Goal: Task Accomplishment & Management: Complete application form

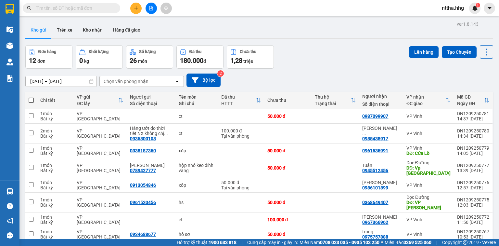
click at [138, 9] on icon "plus" at bounding box center [136, 8] width 5 height 5
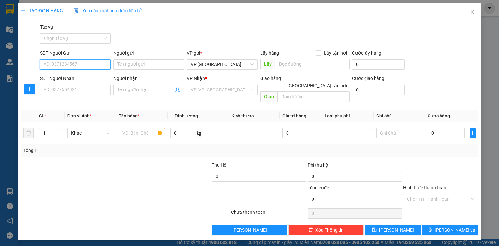
click at [102, 61] on input "SĐT Người Gửi" at bounding box center [75, 64] width 71 height 10
type input "0909372037"
click at [74, 86] on input "SĐT Người Nhận" at bounding box center [75, 89] width 71 height 10
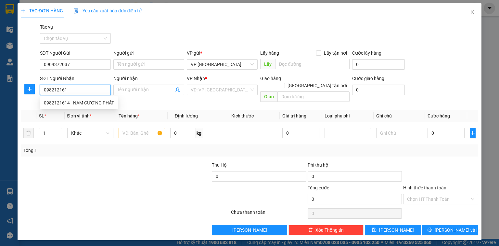
type input "0982121614"
click at [53, 101] on div "0982121614 - NAM CƯƠNG PHÁT" at bounding box center [79, 102] width 70 height 7
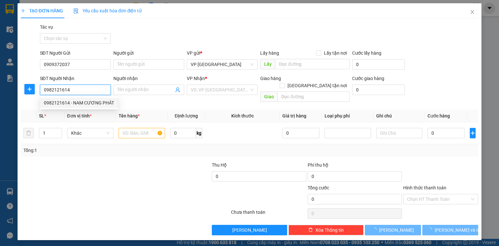
type input "NAM CƯƠNG PHÁT"
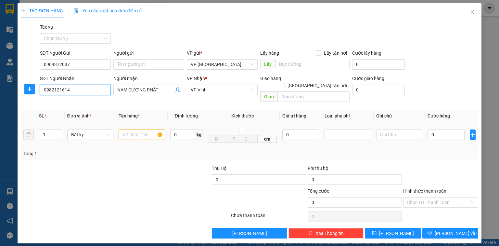
type input "0982121614"
click at [135, 129] on input "text" at bounding box center [142, 134] width 46 height 10
type input "c"
type input "hộp"
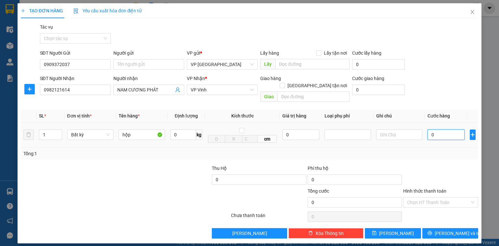
click at [436, 130] on input "0" at bounding box center [445, 134] width 37 height 10
type input "5"
type input "50"
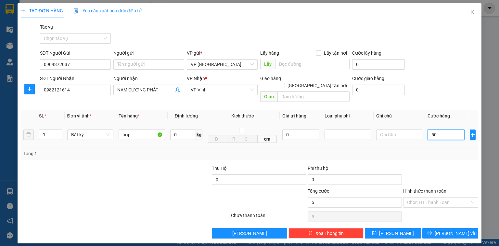
type input "50"
type input "500"
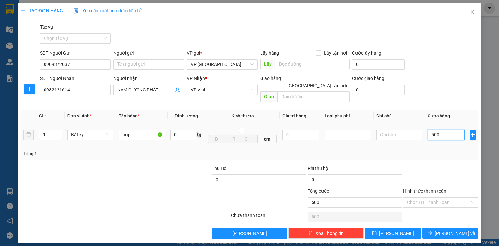
type input "5.000"
type input "50.000"
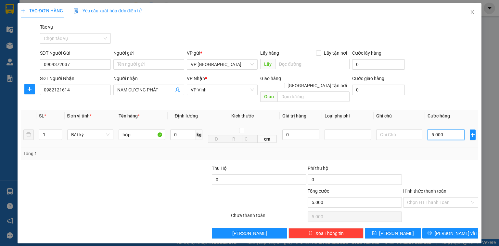
type input "50.000"
click at [416, 197] on input "Hình thức thanh toán" at bounding box center [438, 202] width 63 height 10
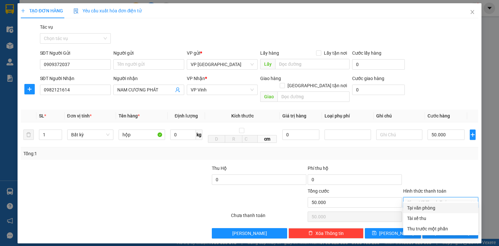
click at [416, 208] on div "Tại văn phòng" at bounding box center [440, 207] width 67 height 7
type input "0"
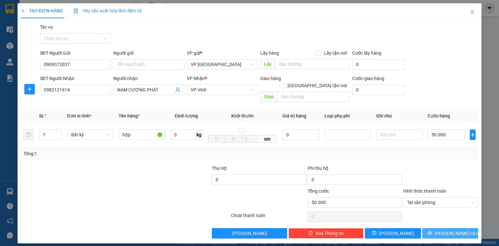
click at [452, 229] on span "[PERSON_NAME] và In" at bounding box center [457, 232] width 45 height 7
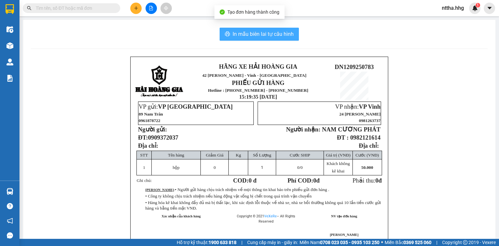
click at [252, 37] on span "In mẫu biên lai tự cấu hình" at bounding box center [263, 34] width 61 height 8
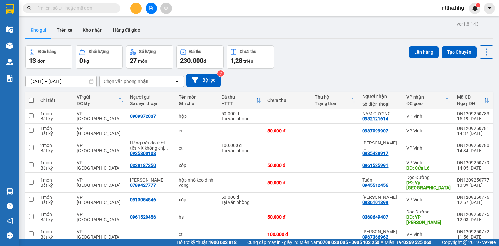
click at [135, 12] on button at bounding box center [135, 8] width 11 height 11
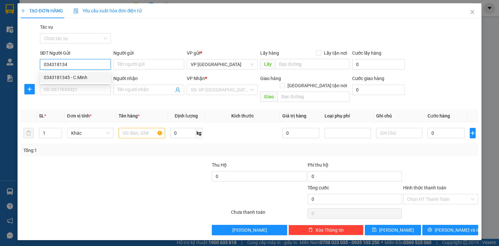
click at [68, 80] on div "0343181345 - C.Minh" at bounding box center [75, 77] width 63 height 7
type input "0343181345"
type input "C.Minh"
drag, startPoint x: 69, startPoint y: 66, endPoint x: 41, endPoint y: 71, distance: 29.1
click at [41, 71] on body "Kết quả tìm kiếm ( 0 ) Bộ lọc No Data nttha.hhg 1 Điều hành xe Kho hàng mới Quả…" at bounding box center [249, 123] width 499 height 246
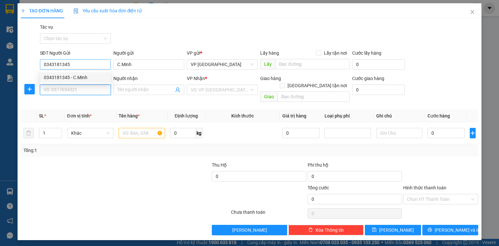
type input "0343181345"
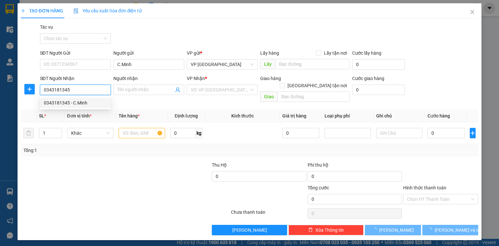
click at [57, 103] on div "0343181345 - C.Minh" at bounding box center [75, 102] width 63 height 7
type input "C.Minh"
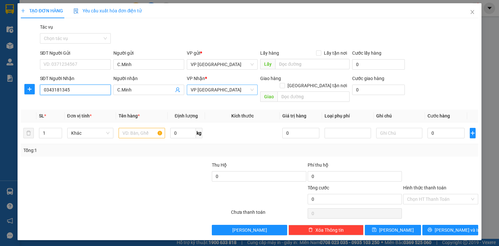
click at [217, 90] on span "VP [GEOGRAPHIC_DATA]" at bounding box center [222, 90] width 63 height 10
type input "0343181345"
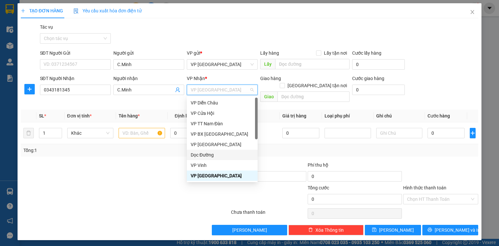
click at [196, 156] on div "Dọc Đường" at bounding box center [222, 154] width 63 height 7
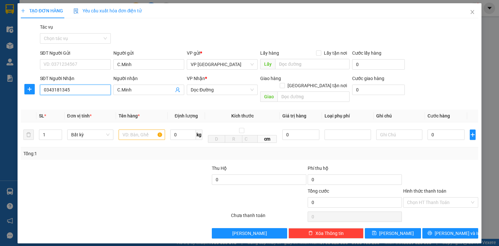
drag, startPoint x: 75, startPoint y: 92, endPoint x: 24, endPoint y: 94, distance: 51.7
click at [24, 94] on div "SĐT Người Nhận 0343181345 0343181345 Người nhận C.Minh VP Nhận * Dọc Đường Giao…" at bounding box center [249, 90] width 459 height 30
click at [295, 91] on input "text" at bounding box center [313, 96] width 72 height 10
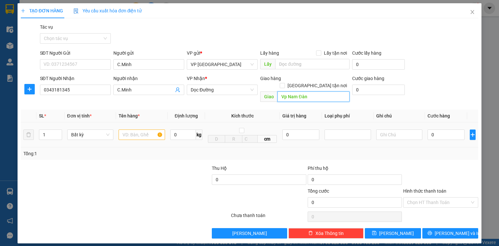
type input "Vp Nam Đàn"
click at [133, 129] on input "text" at bounding box center [142, 134] width 46 height 10
type input "ct"
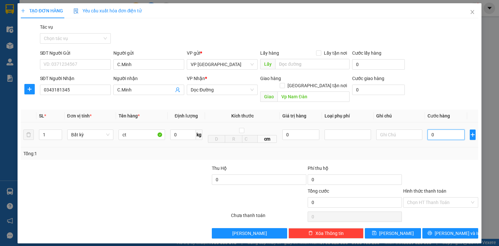
click at [452, 129] on input "0" at bounding box center [445, 134] width 37 height 10
type input "5"
type input "50"
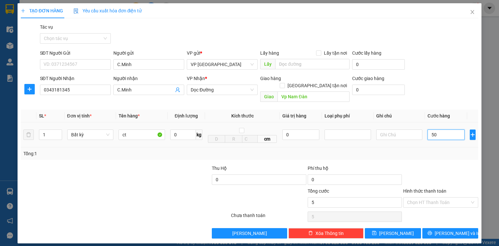
type input "50"
type input "500"
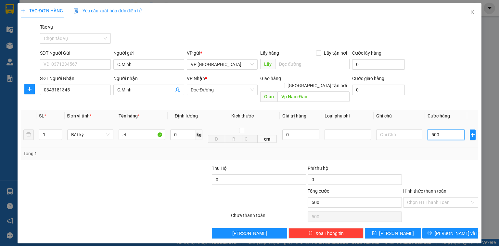
type input "5.000"
type input "50.000"
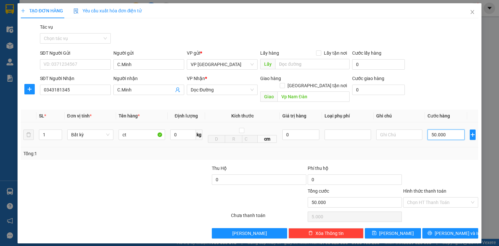
type input "50.000"
click at [464, 228] on button "[PERSON_NAME] và In" at bounding box center [450, 233] width 56 height 10
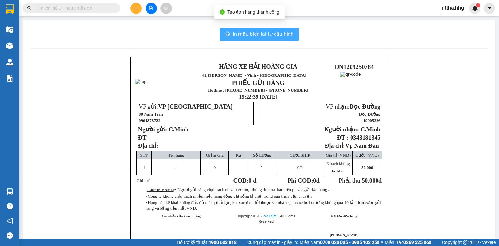
click at [268, 35] on span "In mẫu biên lai tự cấu hình" at bounding box center [263, 34] width 61 height 8
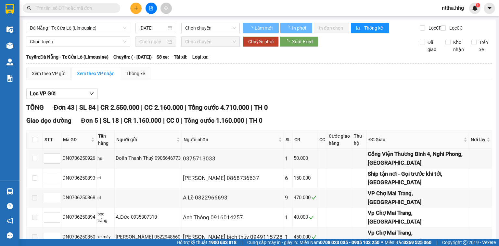
click at [79, 6] on input "text" at bounding box center [74, 8] width 77 height 7
type input "07/06/2025"
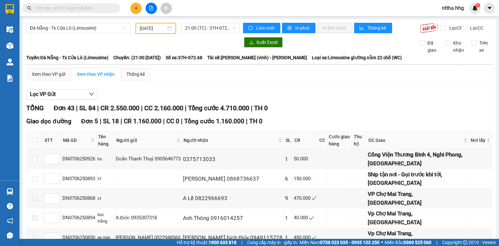
paste input "0343181345"
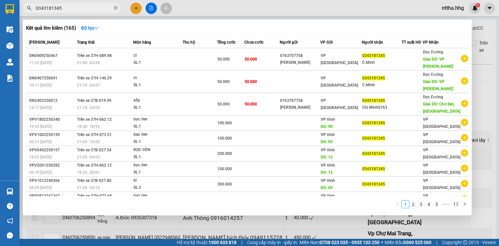
type input "0343181345"
